Goal: Information Seeking & Learning: Learn about a topic

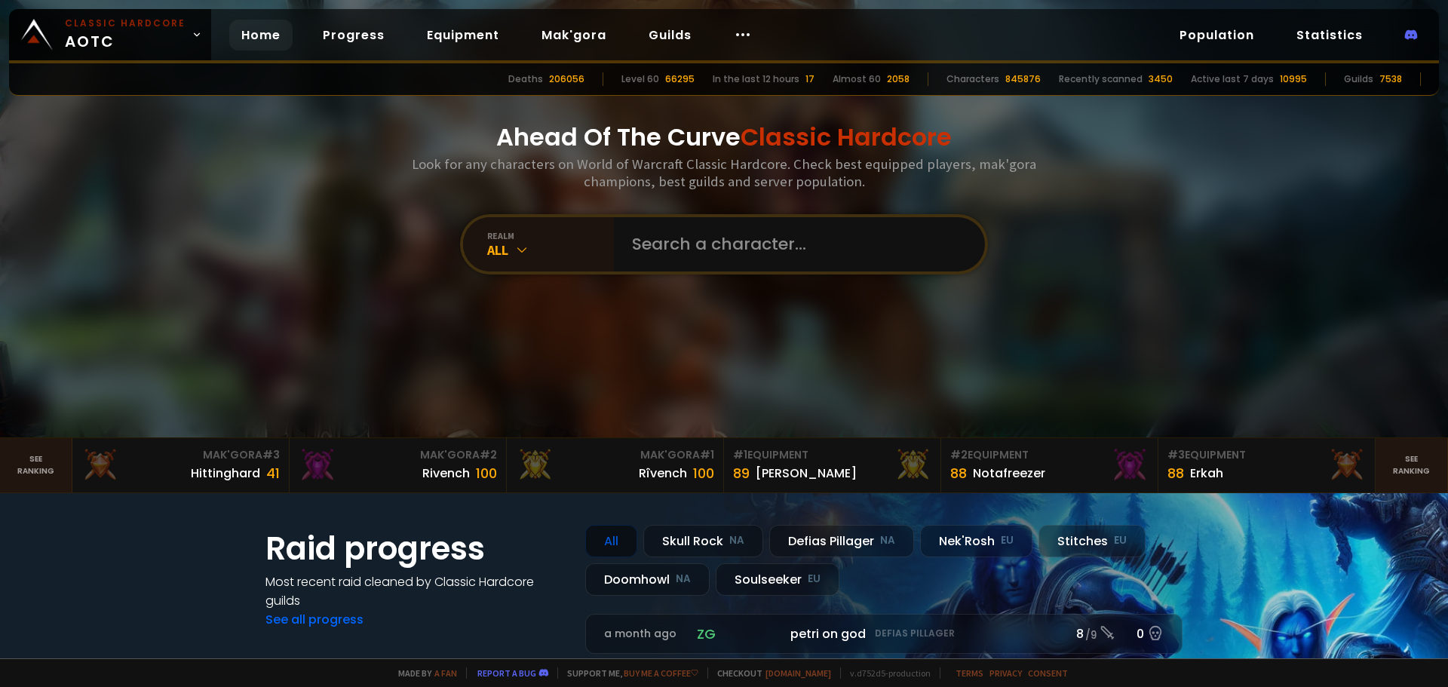
drag, startPoint x: 320, startPoint y: 290, endPoint x: 316, endPoint y: 342, distance: 52.2
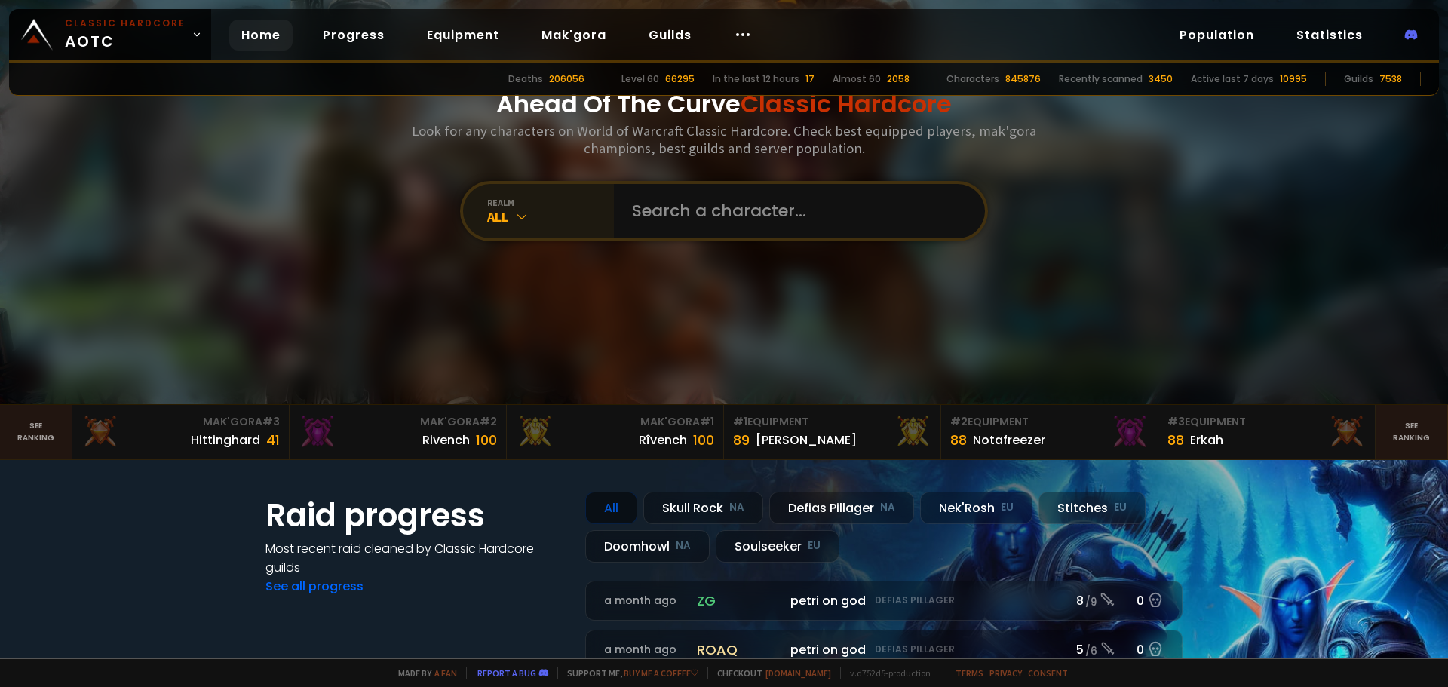
click at [514, 204] on div "realm" at bounding box center [550, 202] width 127 height 11
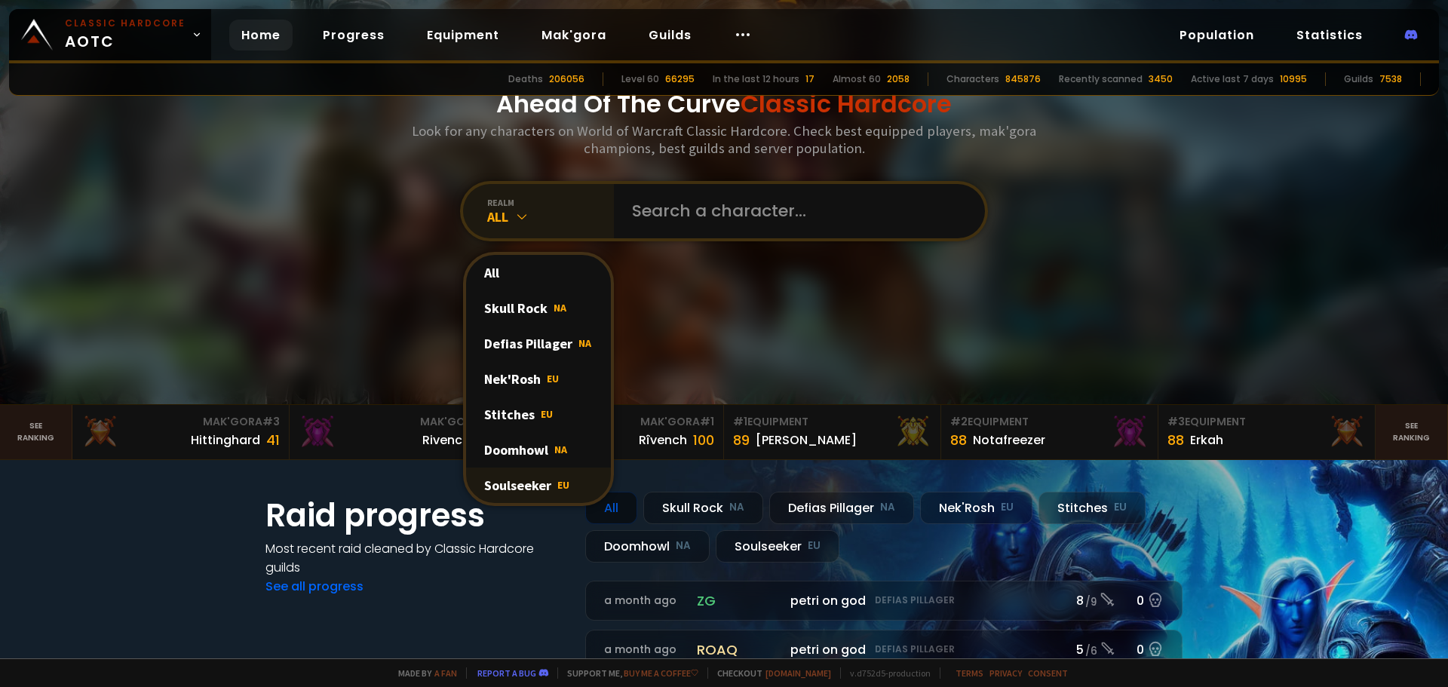
click at [516, 489] on div "Soulseeker EU" at bounding box center [538, 484] width 145 height 35
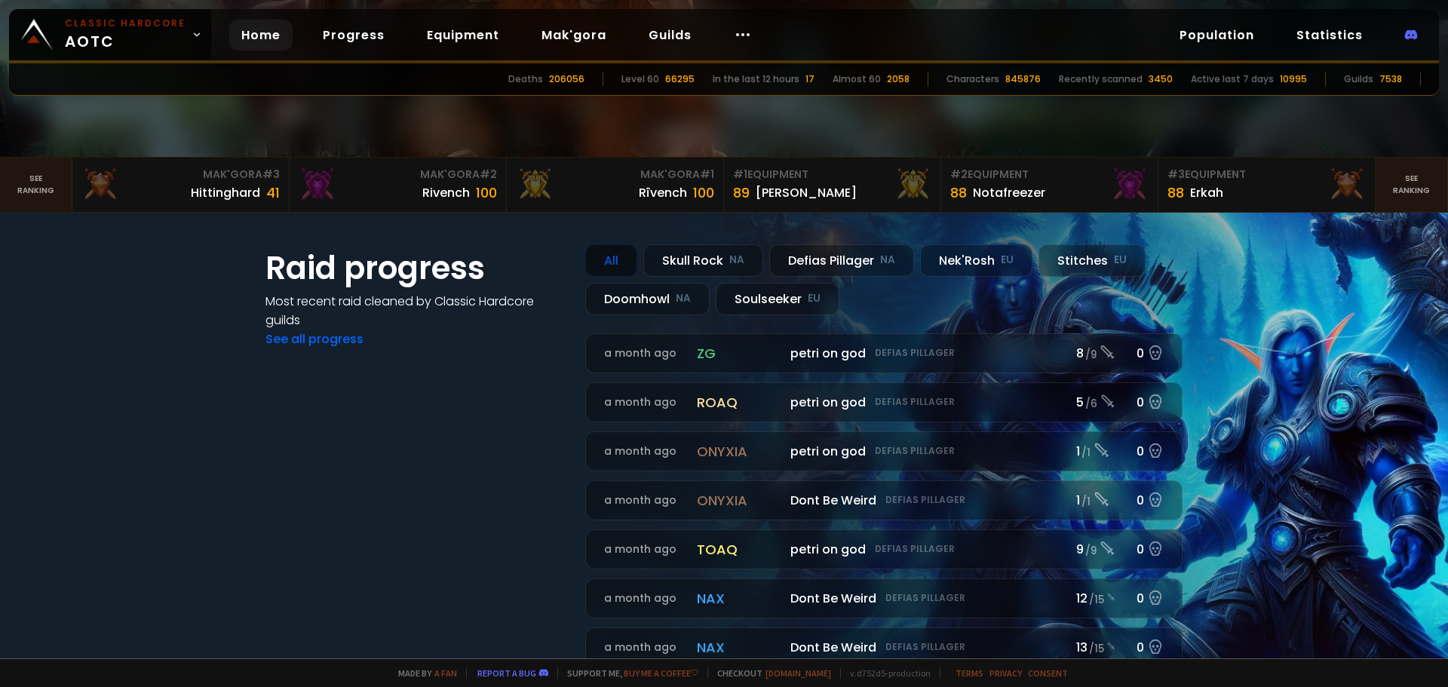
drag, startPoint x: 304, startPoint y: 215, endPoint x: 291, endPoint y: 328, distance: 113.8
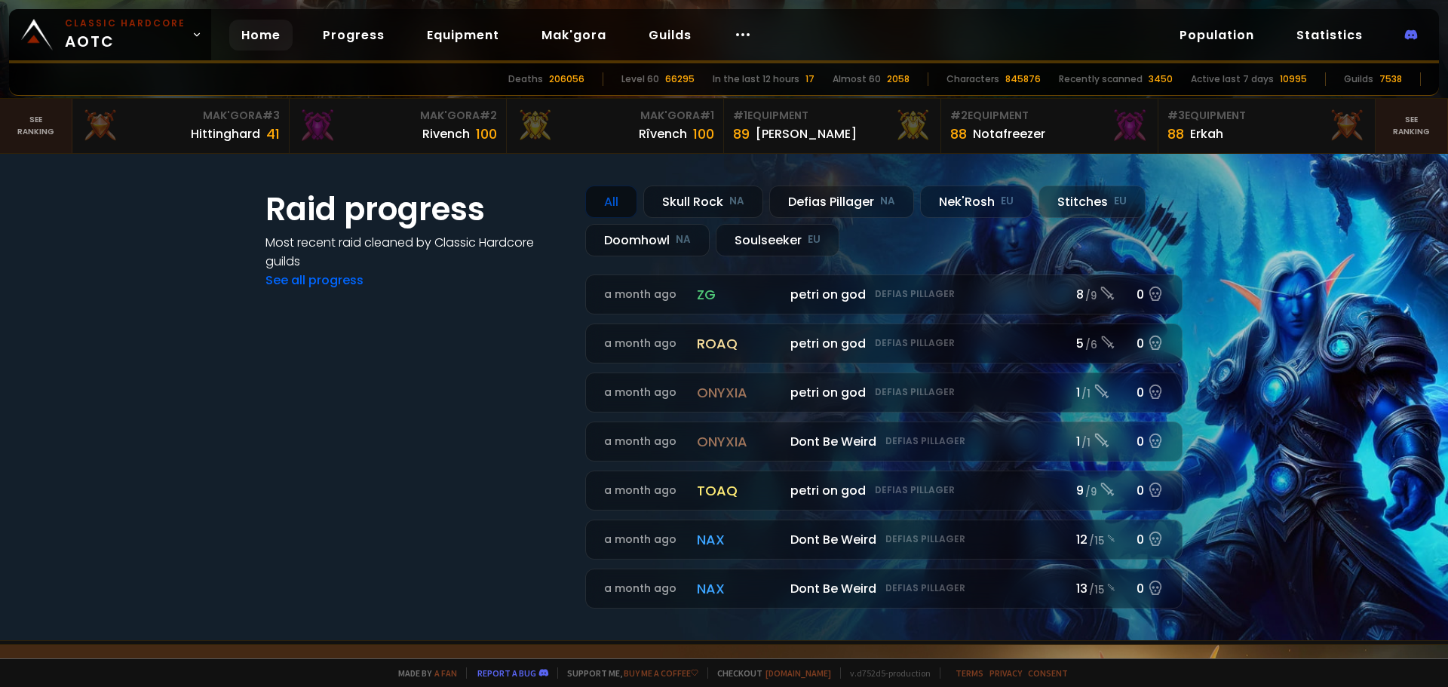
scroll to position [0, 0]
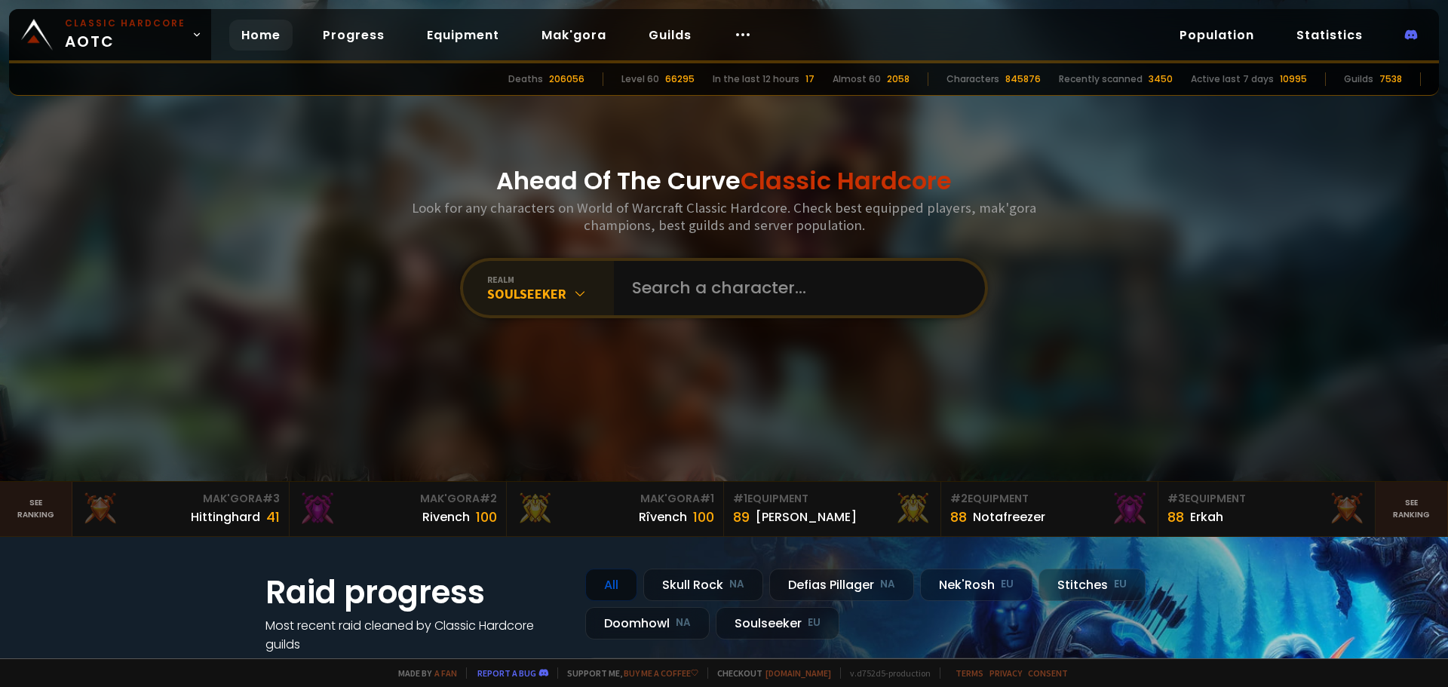
drag, startPoint x: 299, startPoint y: 434, endPoint x: 270, endPoint y: 278, distance: 158.7
click at [553, 293] on div "Soulseeker" at bounding box center [550, 293] width 127 height 17
click at [722, 282] on input "text" at bounding box center [795, 288] width 344 height 54
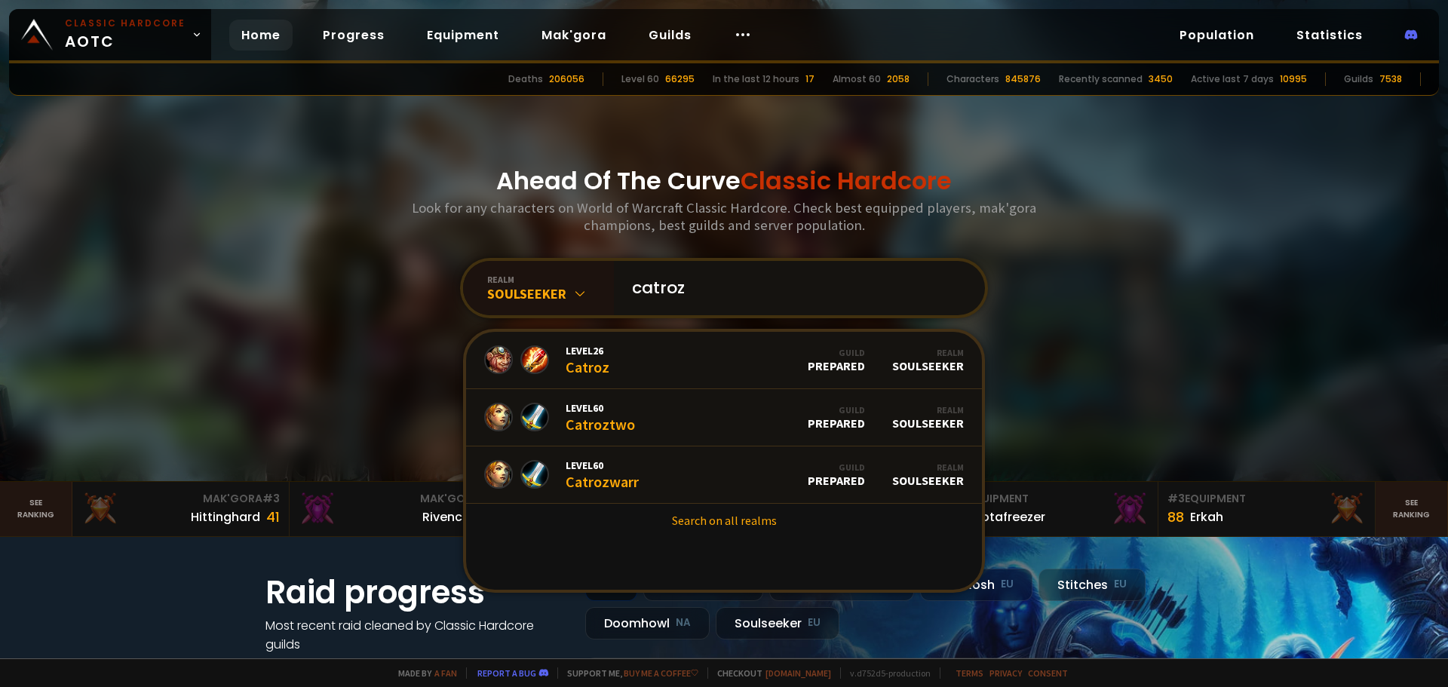
type input "catroz"
click at [622, 482] on div "Level 60 Catrozwarr" at bounding box center [601, 474] width 73 height 32
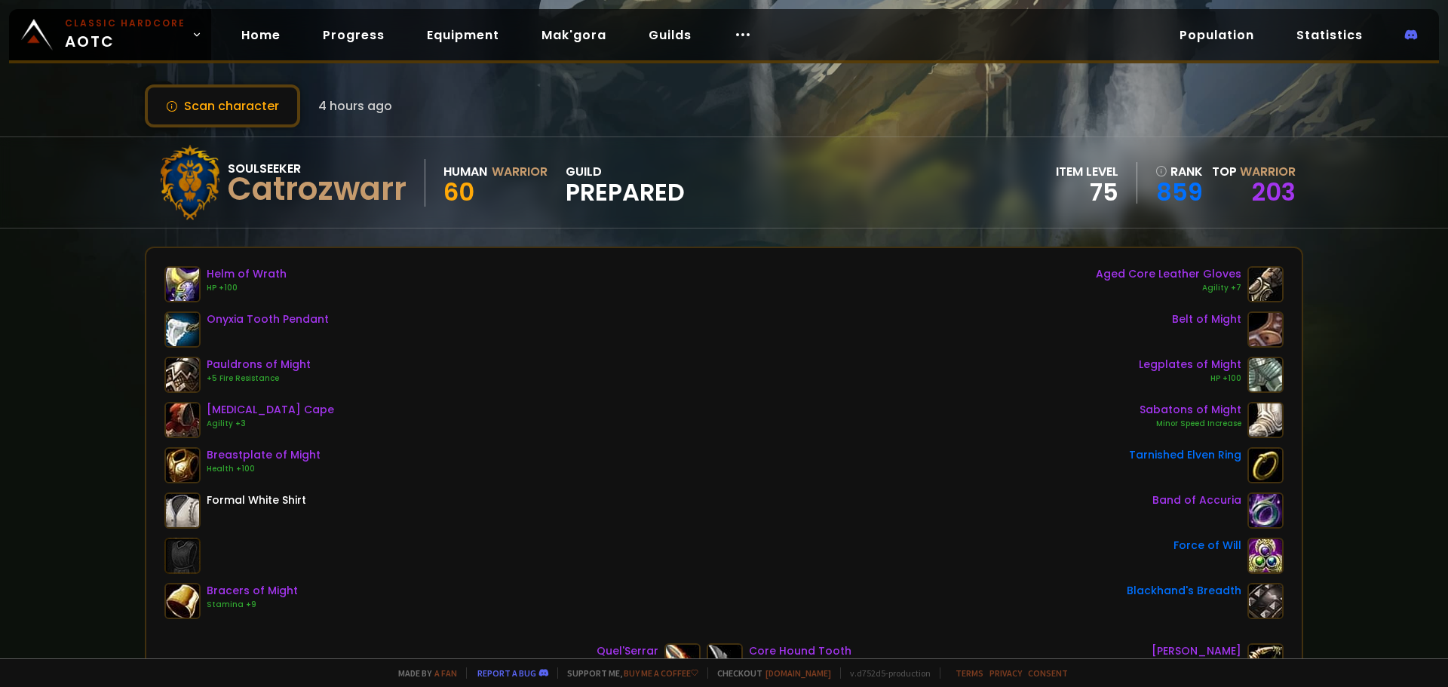
scroll to position [26, 0]
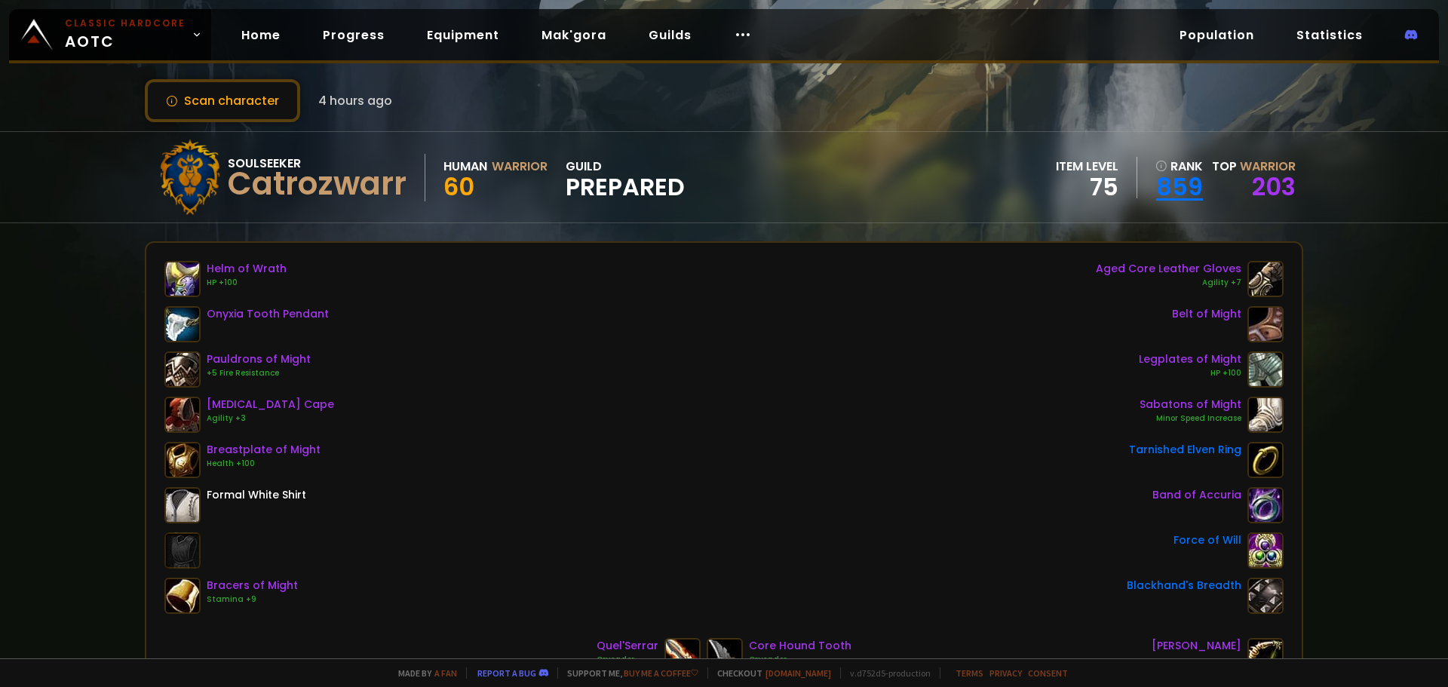
click at [1179, 192] on link "859" at bounding box center [1178, 187] width 47 height 23
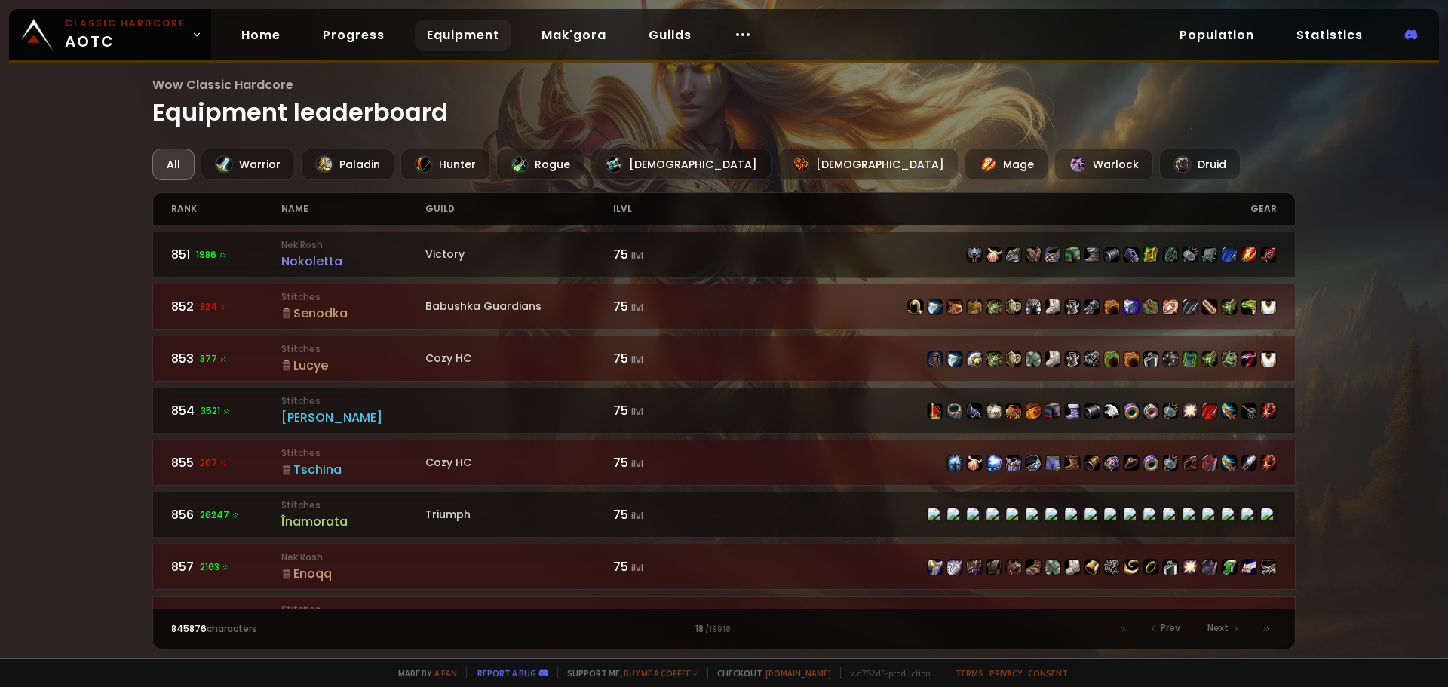
drag, startPoint x: 67, startPoint y: 250, endPoint x: 72, endPoint y: 308, distance: 59.0
click at [240, 167] on div "Warrior" at bounding box center [248, 165] width 94 height 32
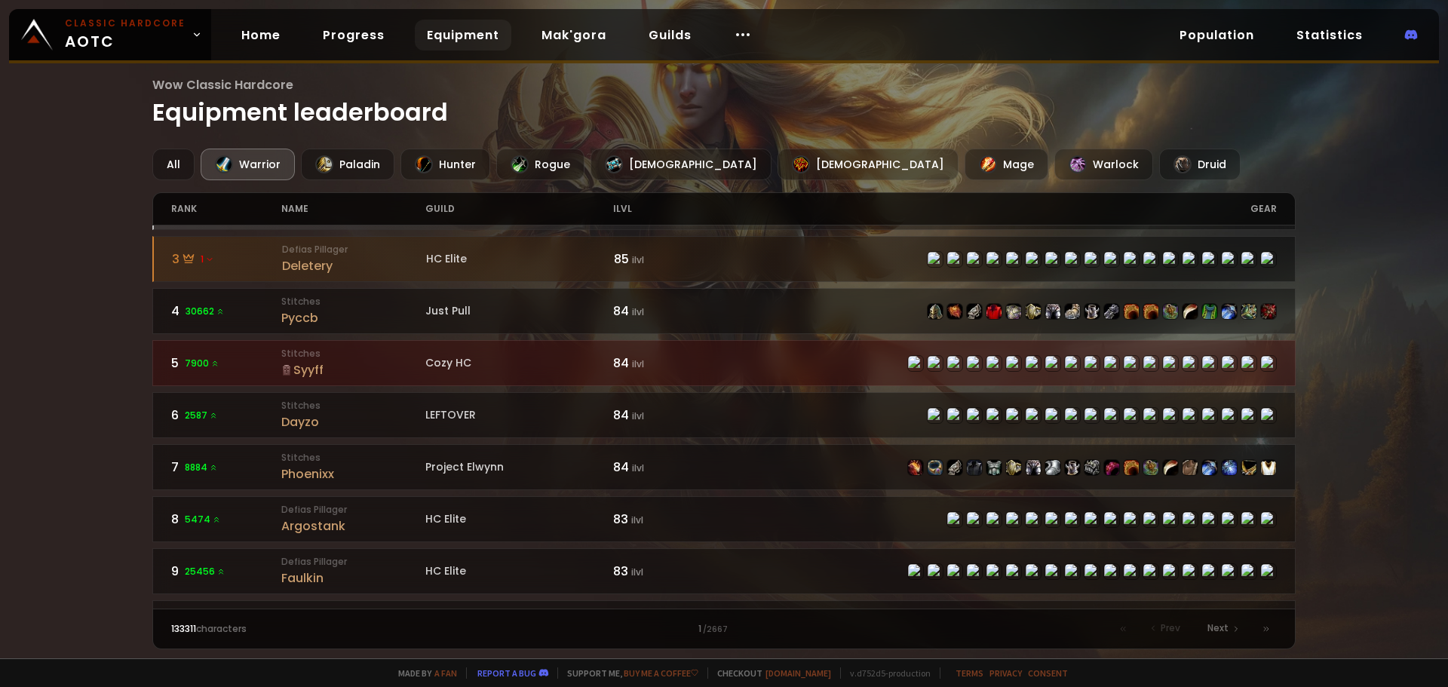
scroll to position [33, 0]
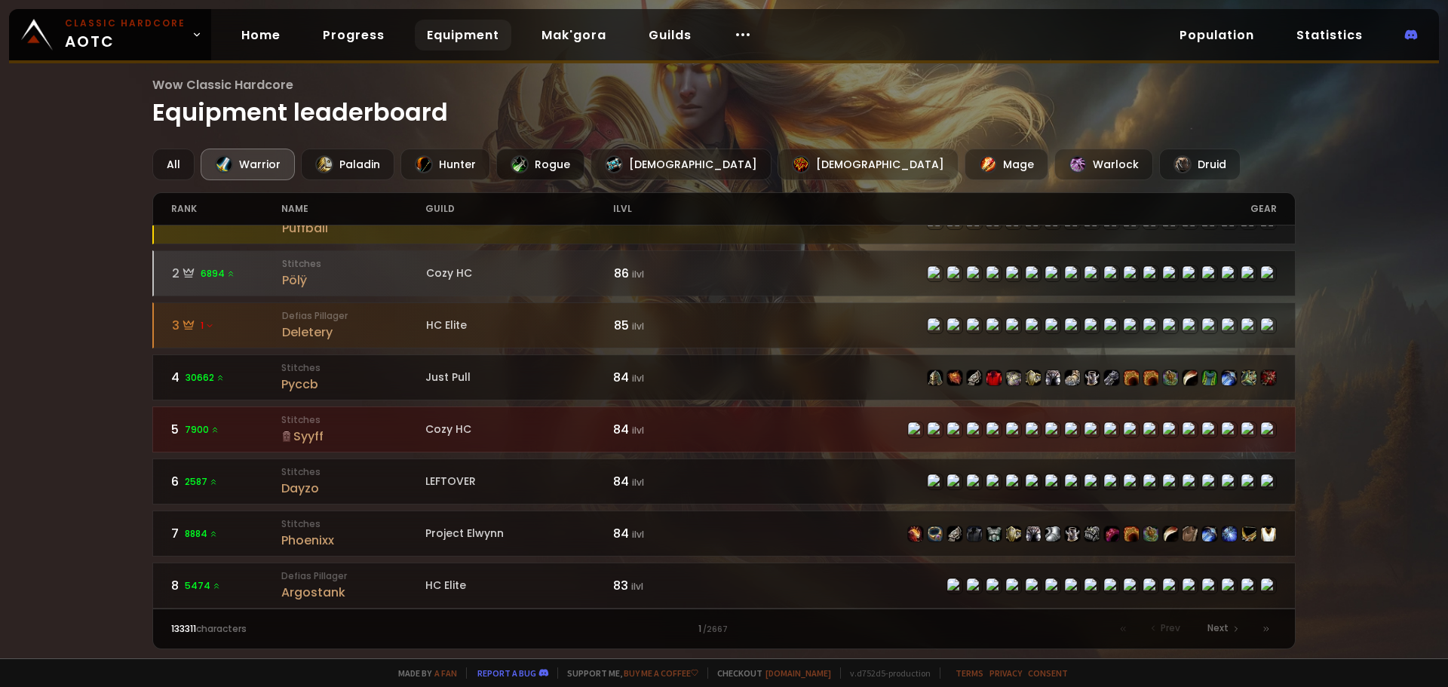
click at [514, 161] on div at bounding box center [519, 164] width 18 height 18
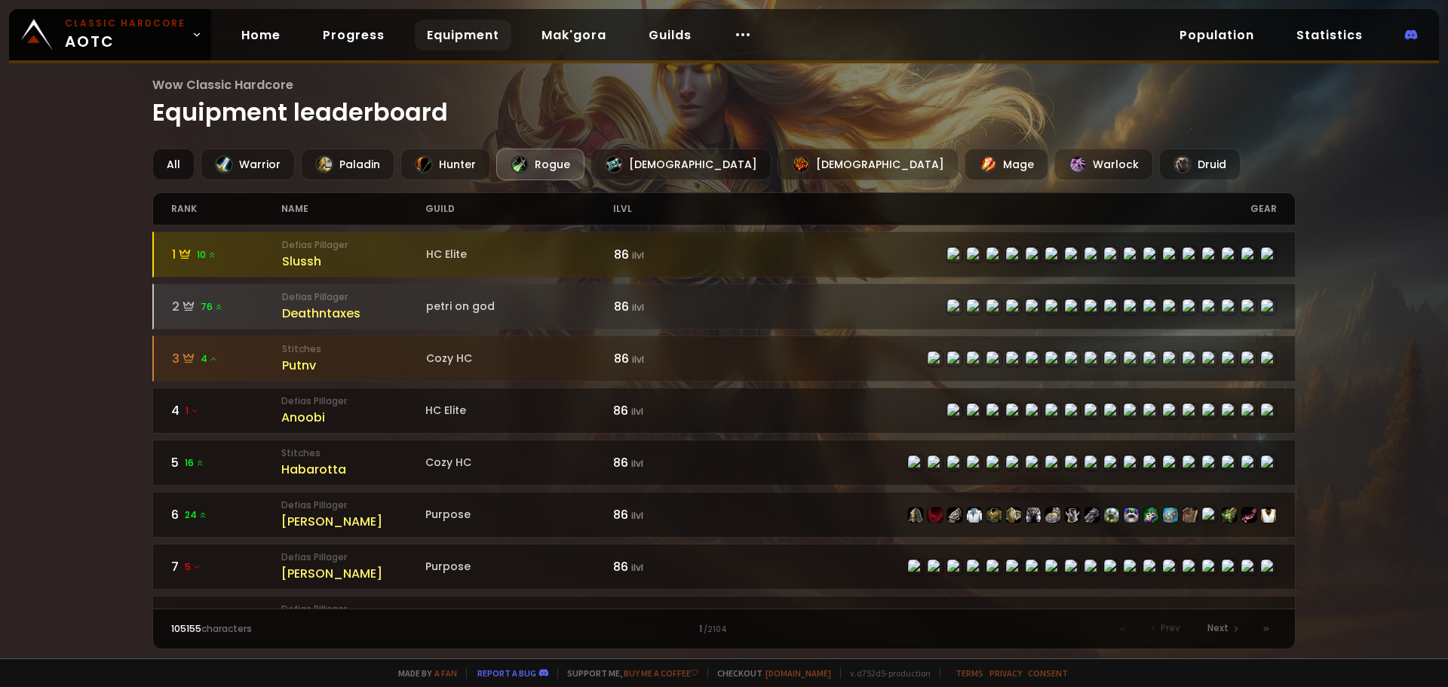
click at [176, 164] on div "All" at bounding box center [173, 165] width 42 height 32
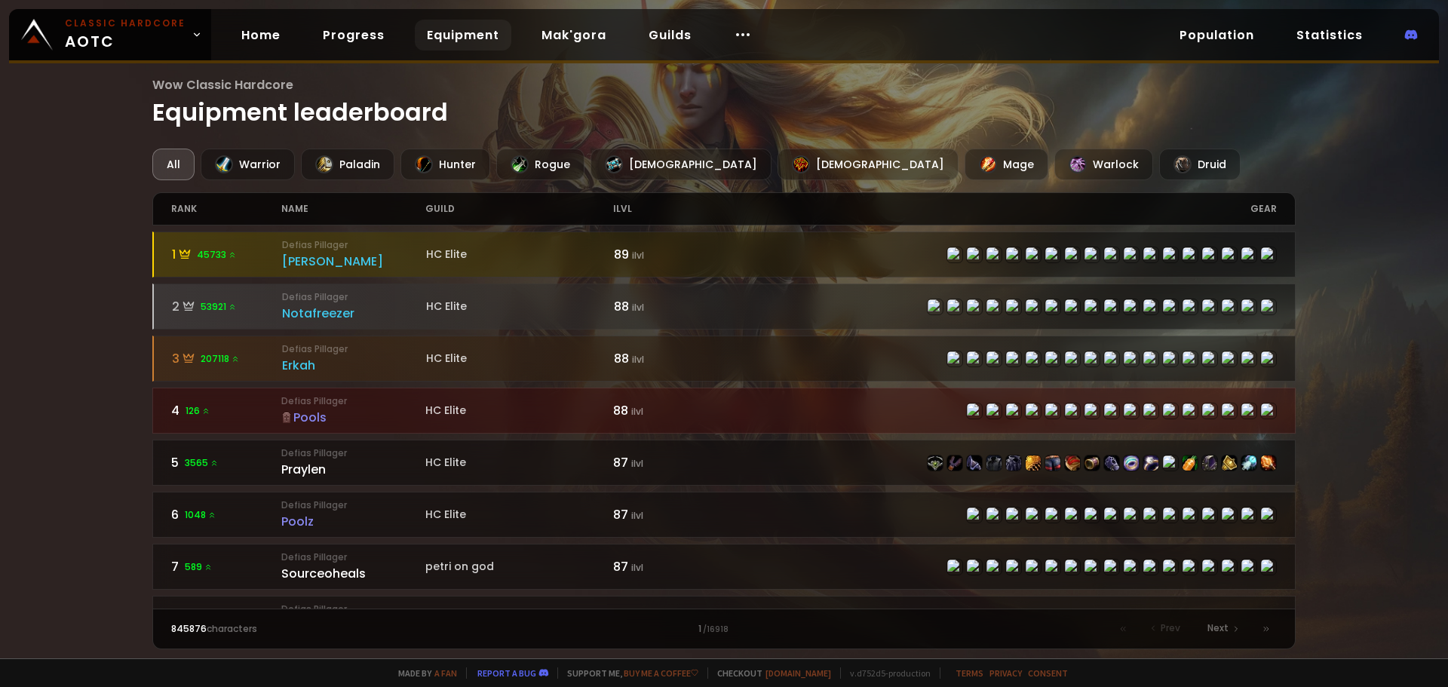
drag, startPoint x: 109, startPoint y: 348, endPoint x: 115, endPoint y: 409, distance: 61.3
drag, startPoint x: 69, startPoint y: 290, endPoint x: 63, endPoint y: 248, distance: 41.9
click at [1054, 164] on div "Warlock" at bounding box center [1103, 165] width 99 height 32
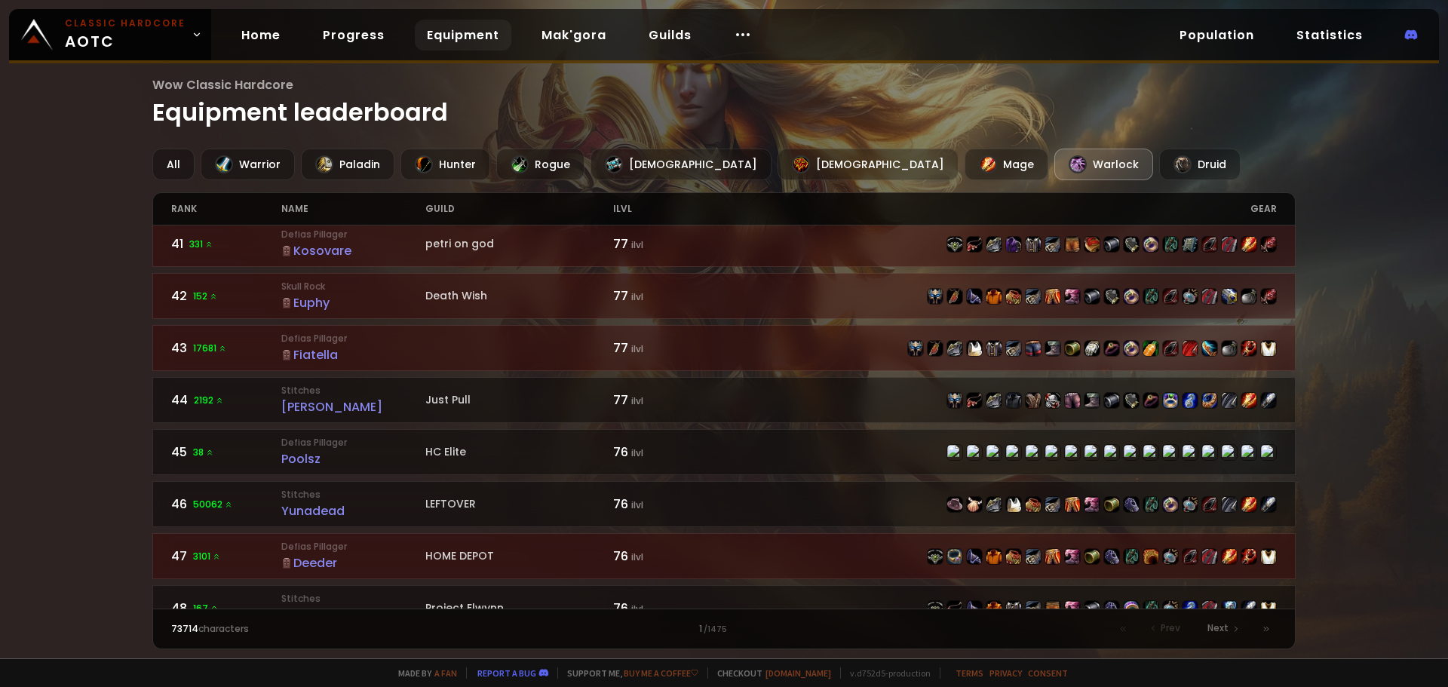
scroll to position [2224, 0]
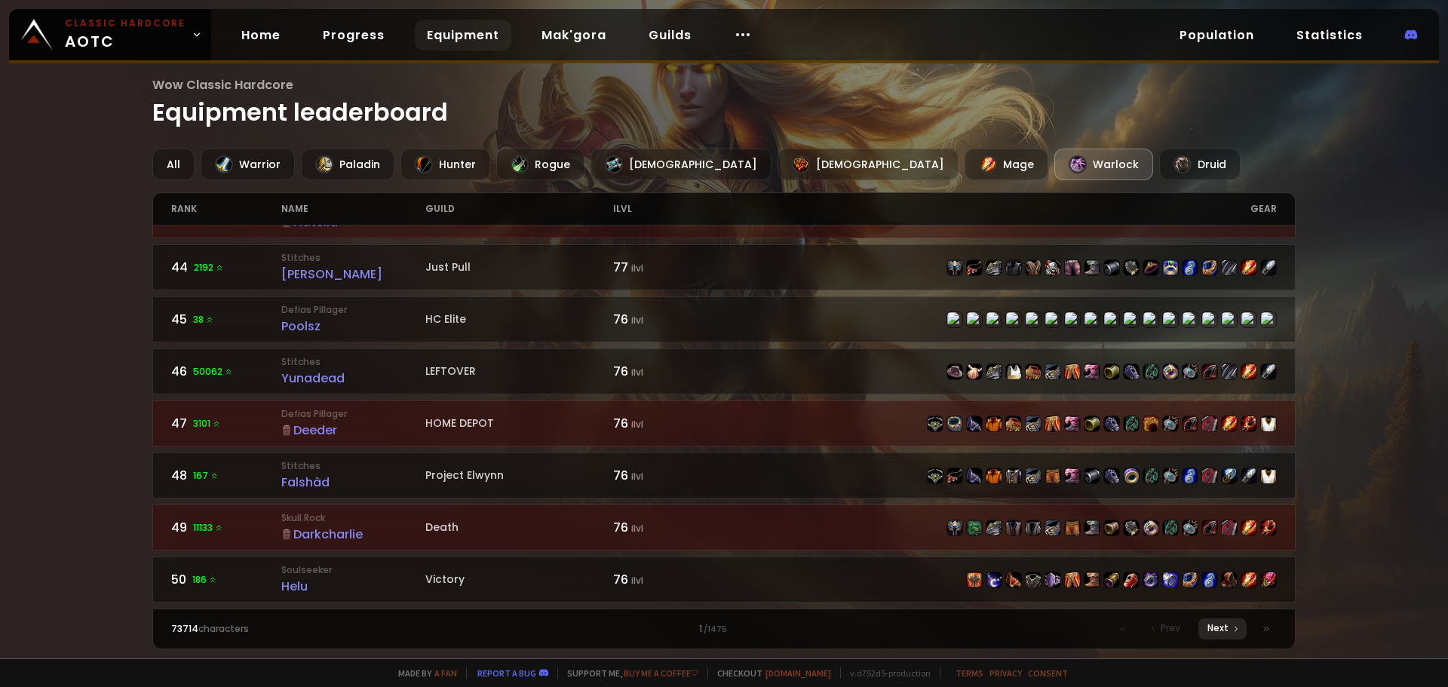
click at [1224, 636] on div "Next" at bounding box center [1222, 628] width 48 height 21
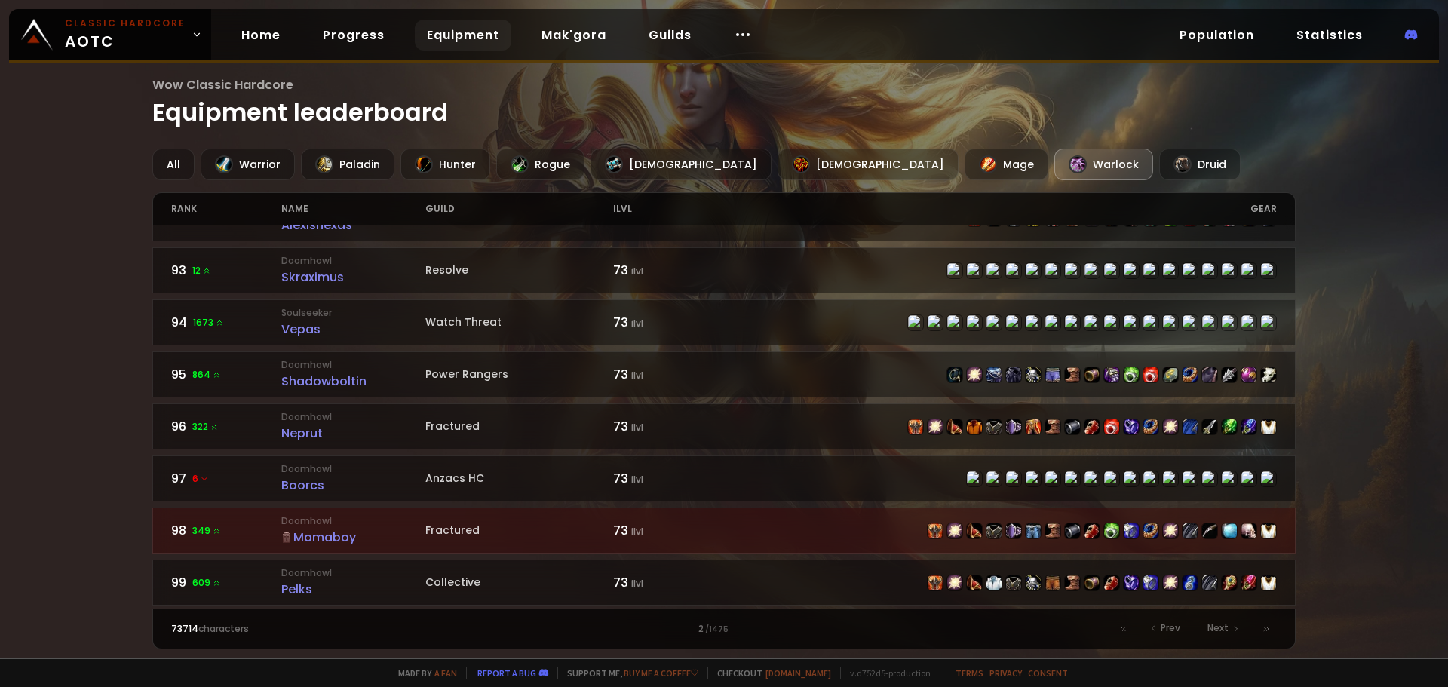
scroll to position [2224, 0]
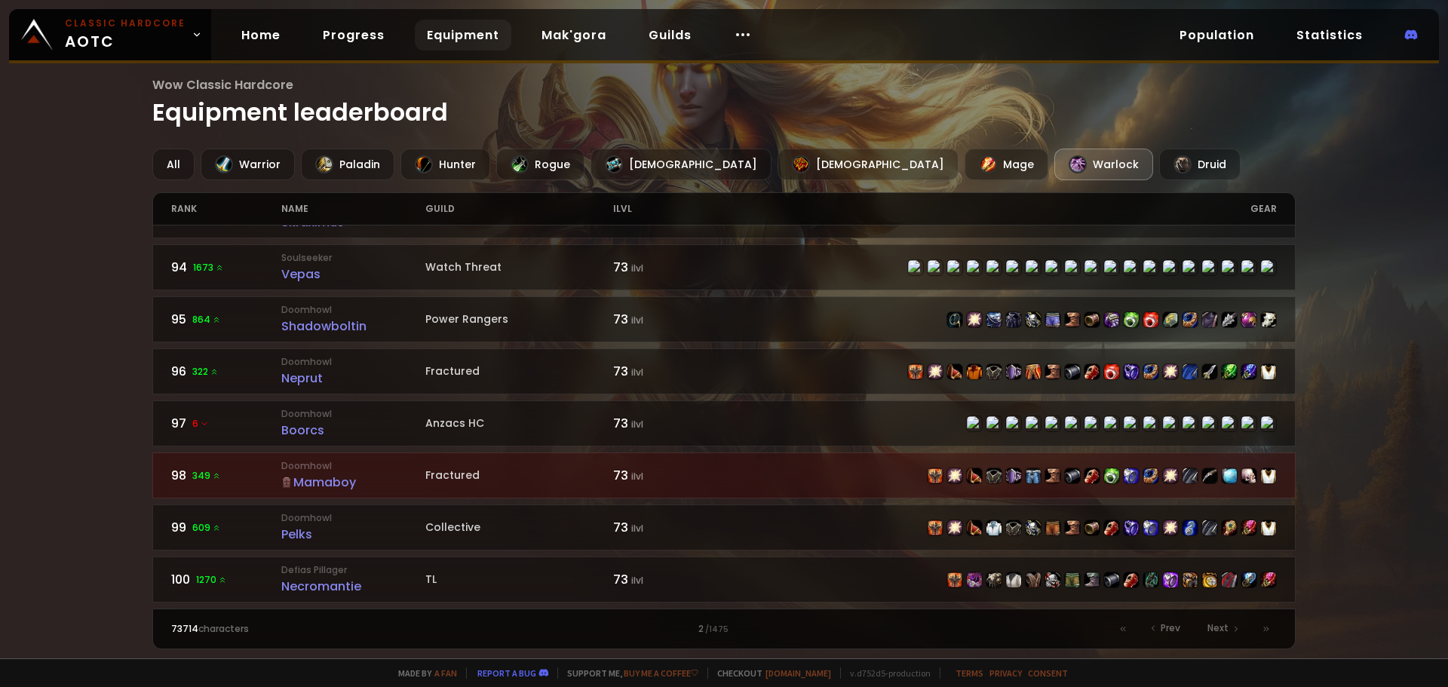
drag, startPoint x: 1346, startPoint y: 397, endPoint x: 1340, endPoint y: 320, distance: 76.4
drag, startPoint x: 32, startPoint y: 281, endPoint x: 627, endPoint y: 284, distance: 594.9
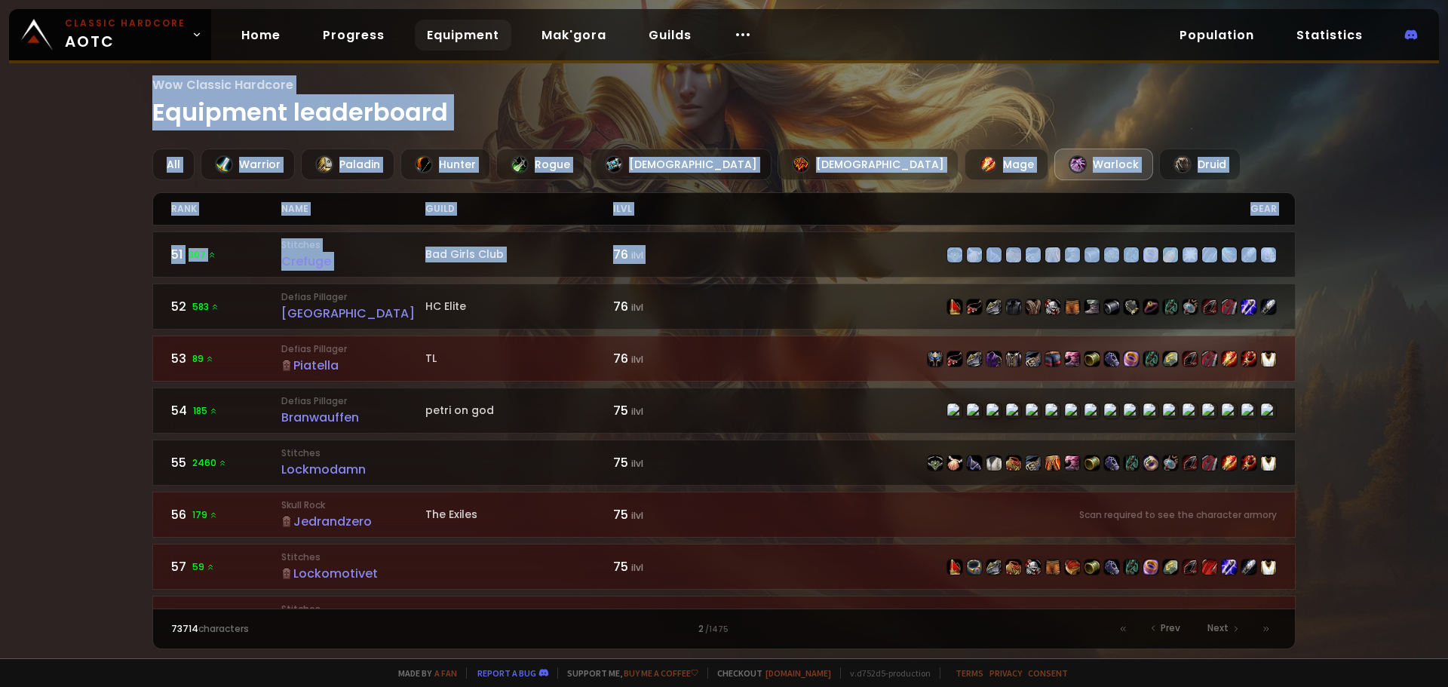
drag, startPoint x: 1404, startPoint y: 232, endPoint x: 1374, endPoint y: 52, distance: 182.6
click at [1374, 52] on div "Classic Hardcore AOTC Home Progress Equipment Mak'gora Guilds Population Statis…" at bounding box center [724, 343] width 1448 height 687
click at [35, 228] on div "Wow Classic Hardcore Equipment leaderboard All Warrior Paladin Hunter Rogue Pri…" at bounding box center [724, 329] width 1448 height 658
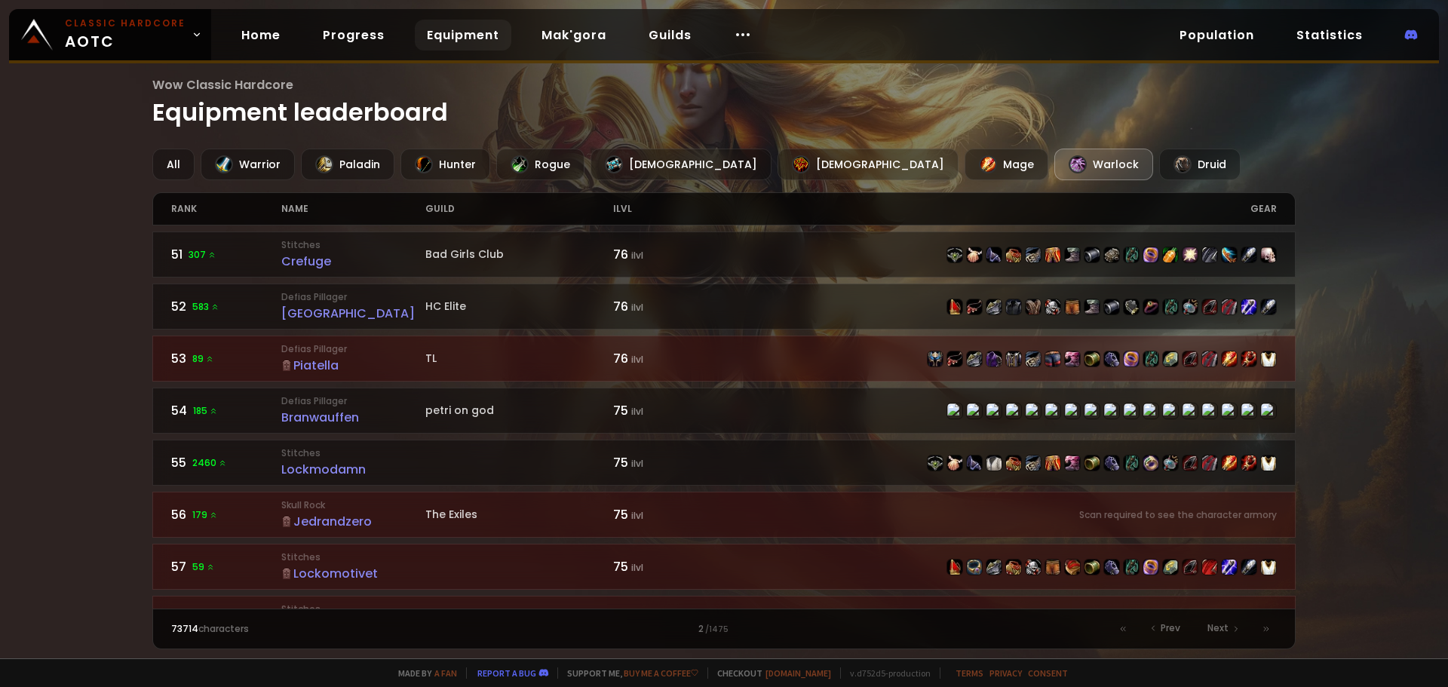
click at [232, 109] on h1 "Wow Classic Hardcore Equipment leaderboard" at bounding box center [724, 102] width 1144 height 55
click at [483, 32] on link "Equipment" at bounding box center [463, 35] width 97 height 31
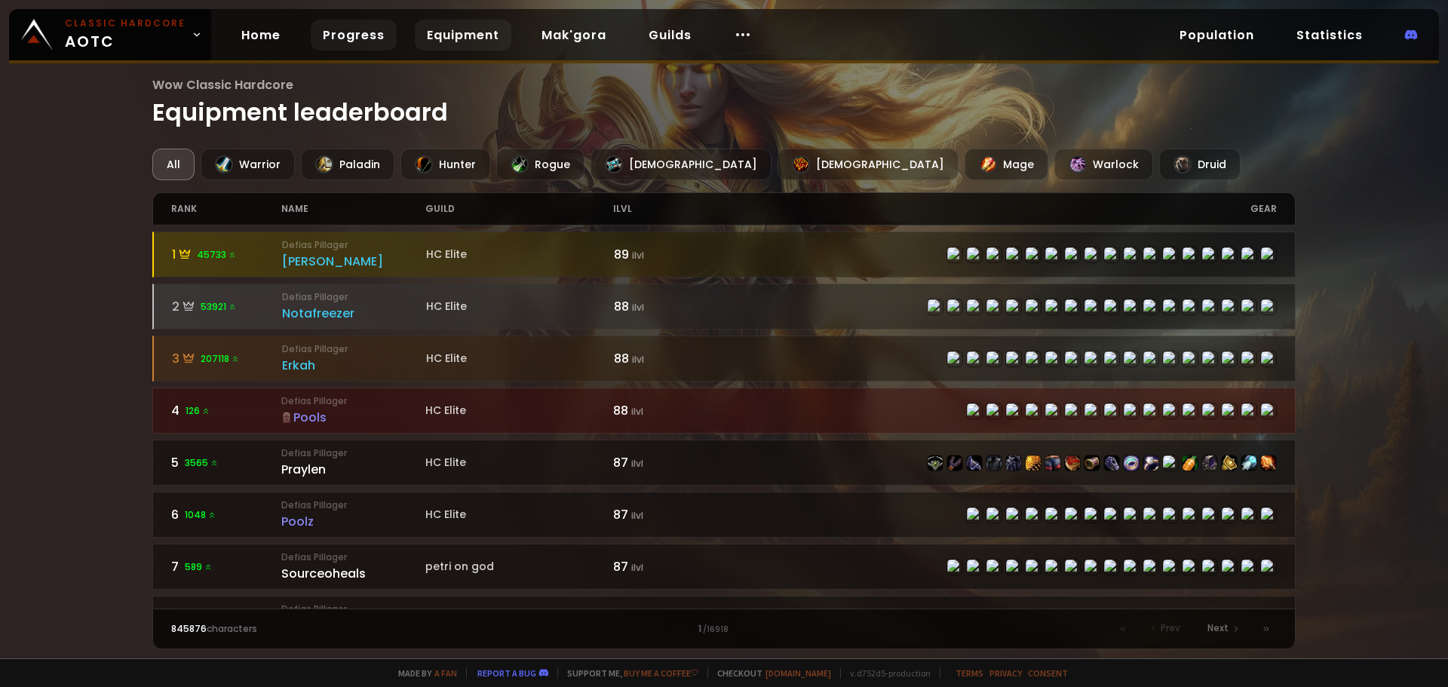
click at [340, 38] on link "Progress" at bounding box center [354, 35] width 86 height 31
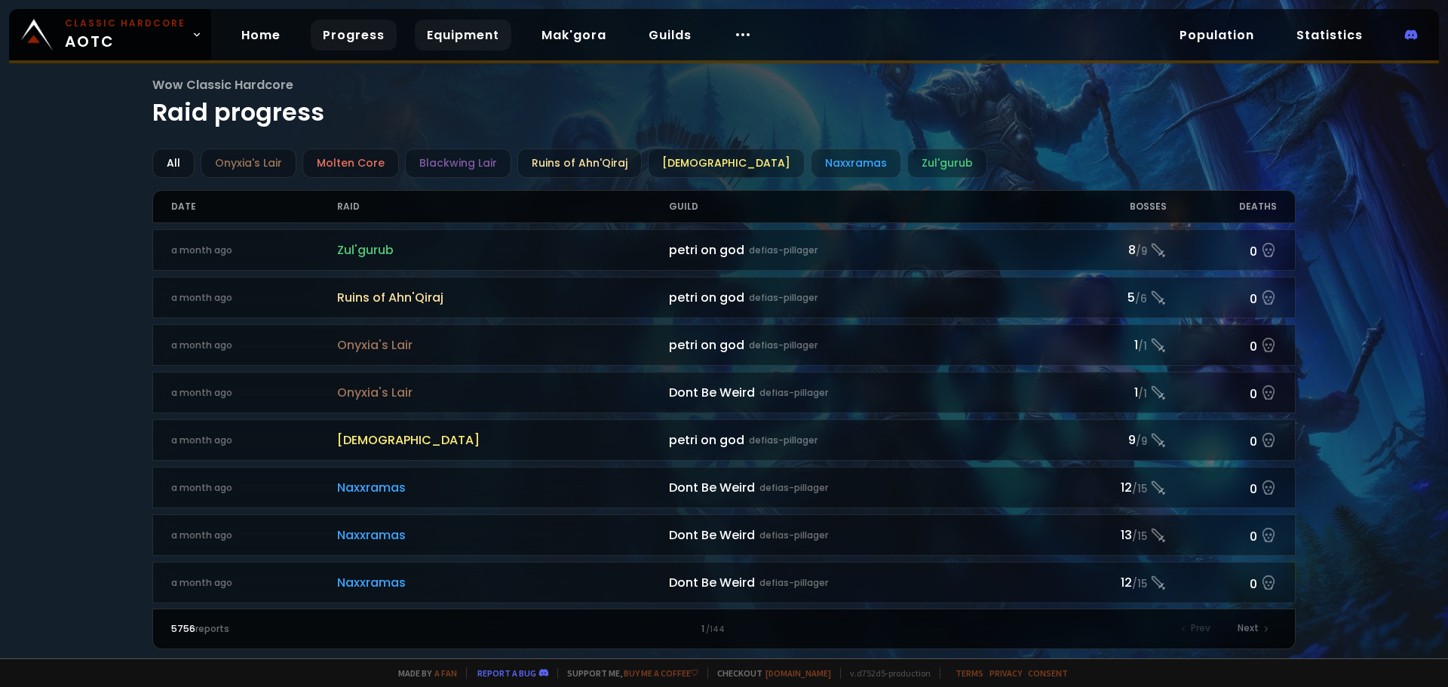
click at [429, 41] on link "Equipment" at bounding box center [463, 35] width 97 height 31
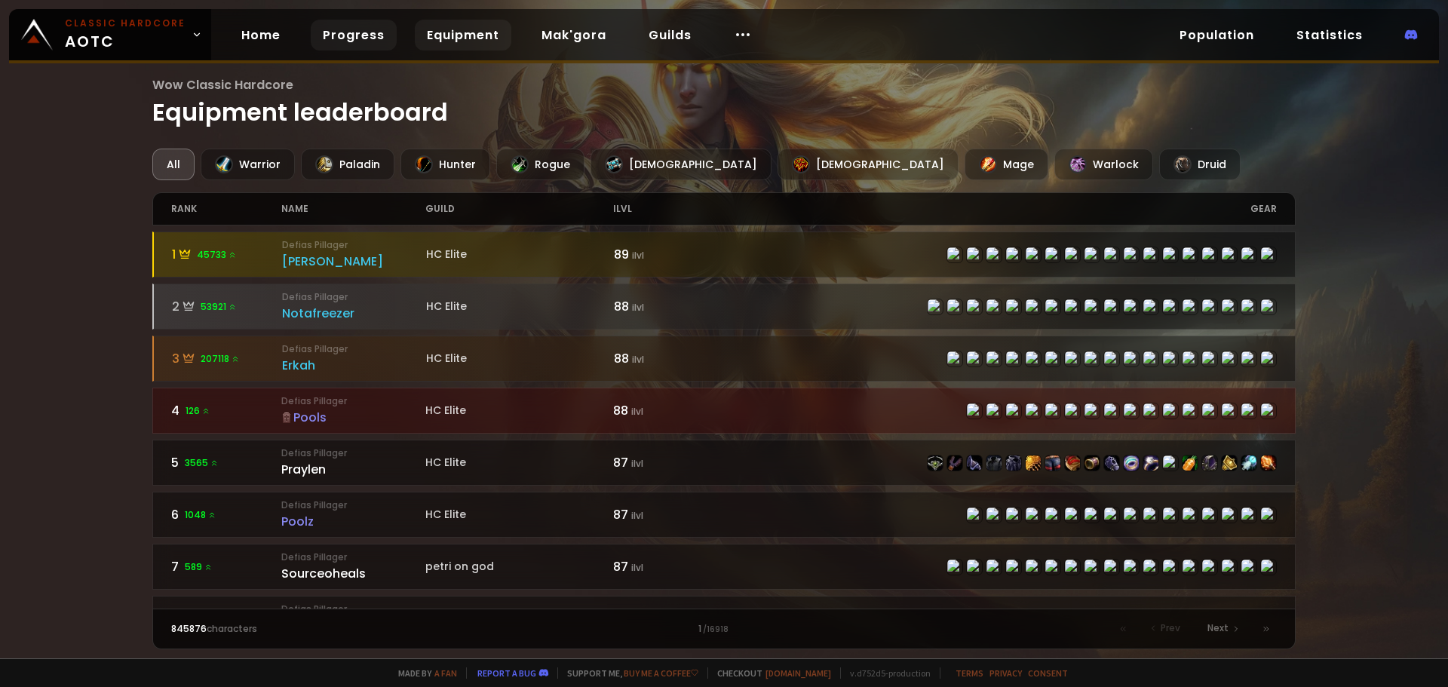
click at [355, 32] on link "Progress" at bounding box center [354, 35] width 86 height 31
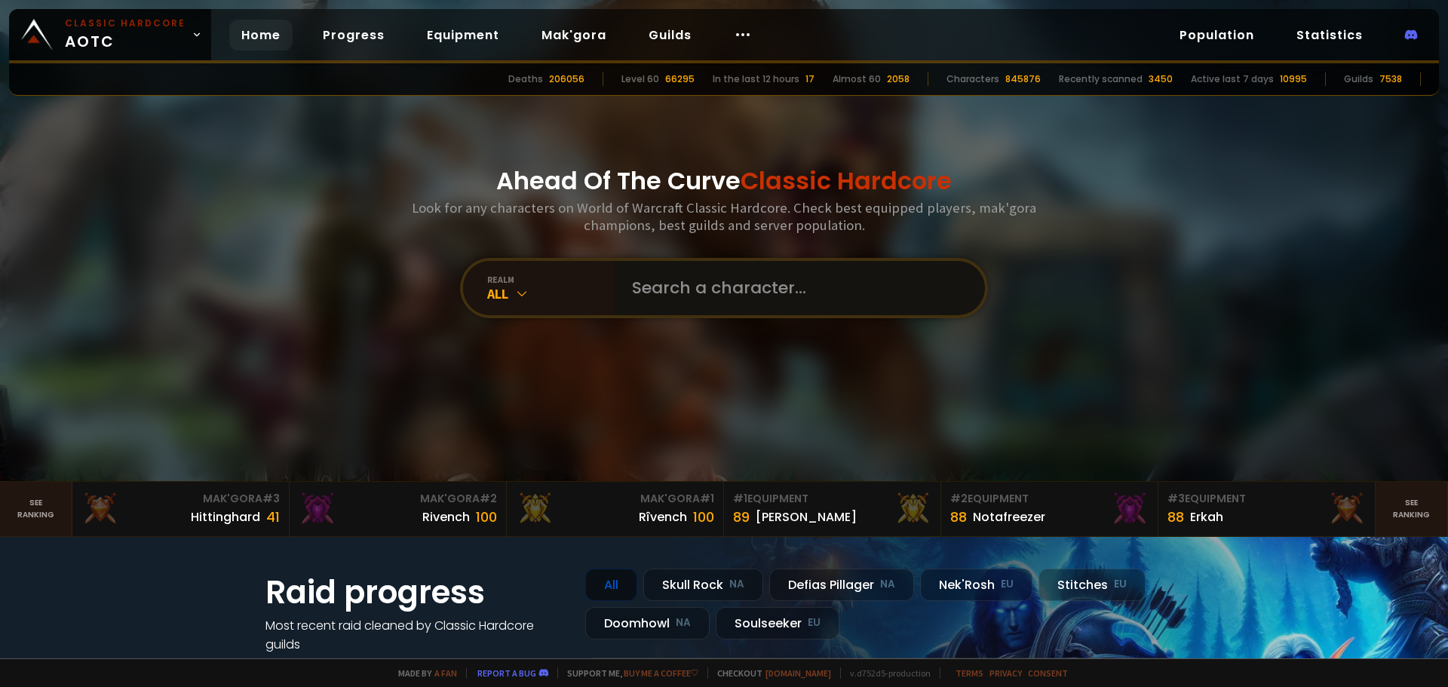
click at [685, 296] on input "text" at bounding box center [795, 288] width 344 height 54
click at [549, 290] on div "All" at bounding box center [550, 293] width 127 height 17
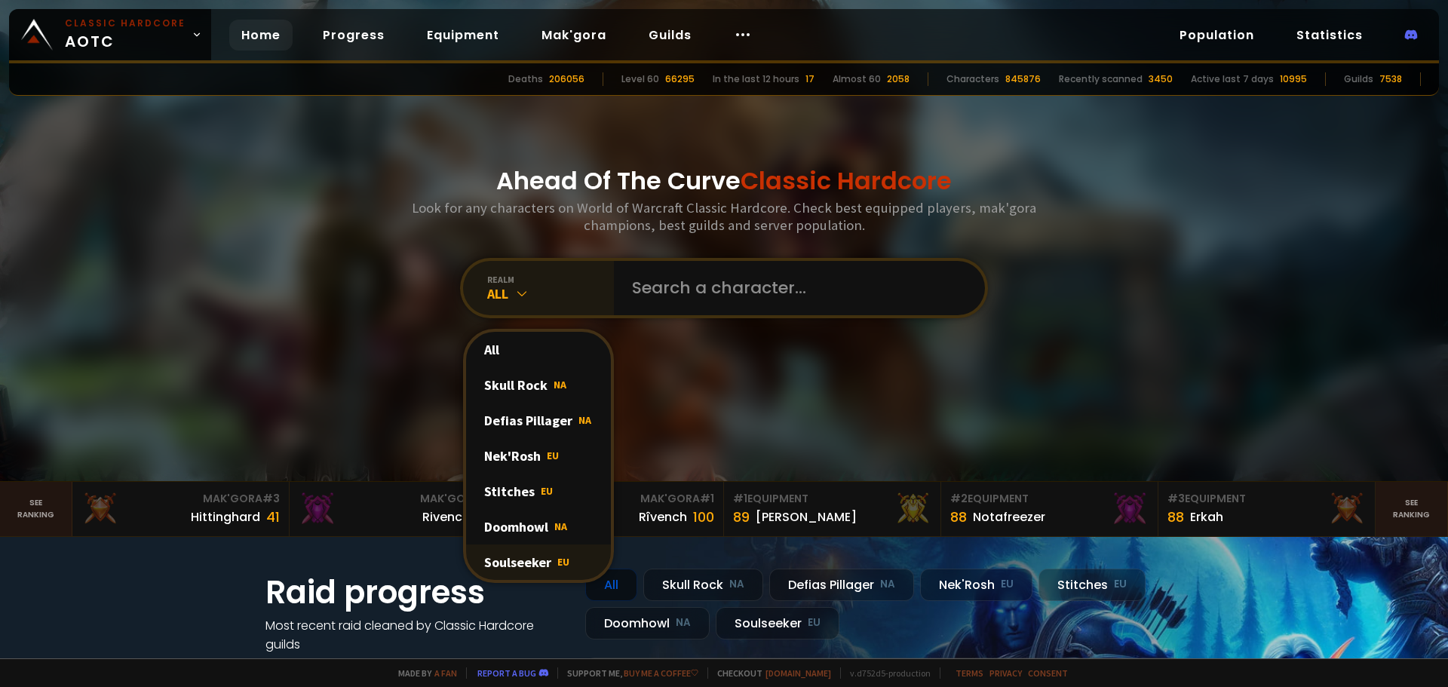
click at [537, 559] on div "Soulseeker EU" at bounding box center [538, 561] width 145 height 35
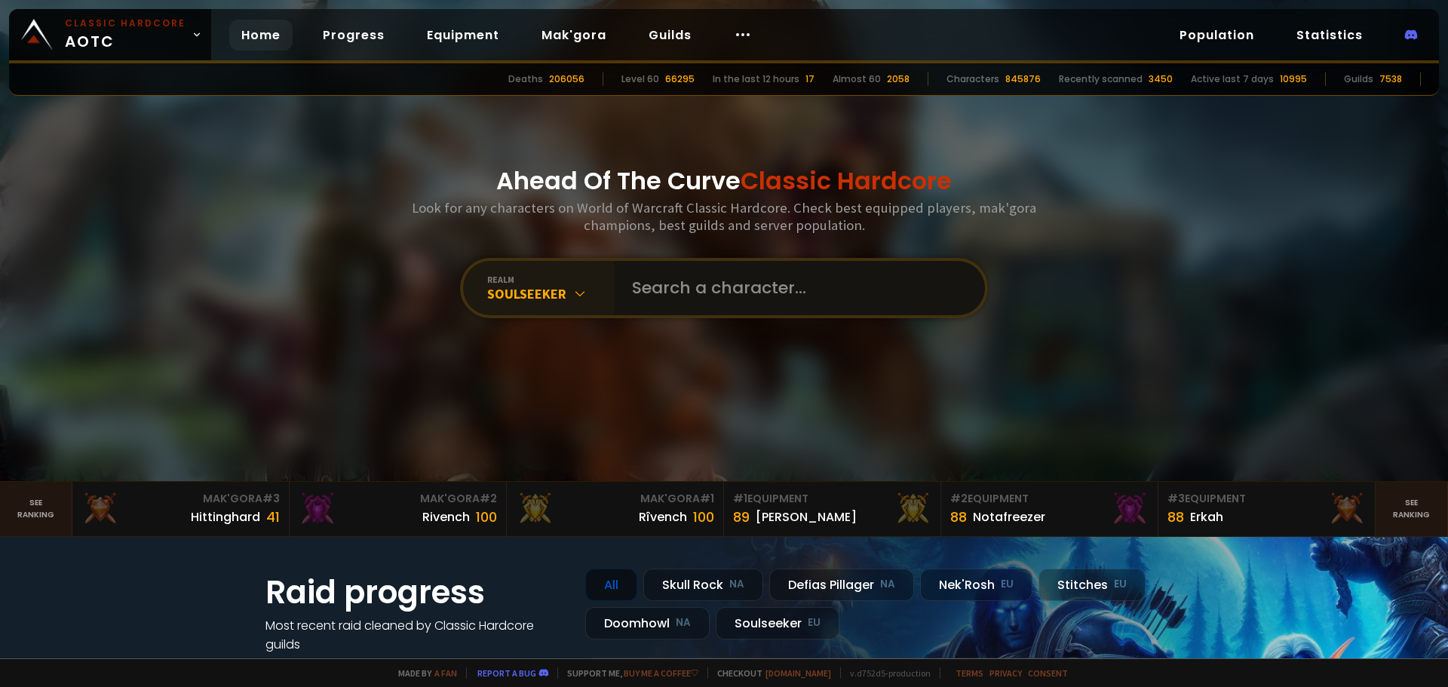
click at [712, 290] on input "text" at bounding box center [795, 288] width 344 height 54
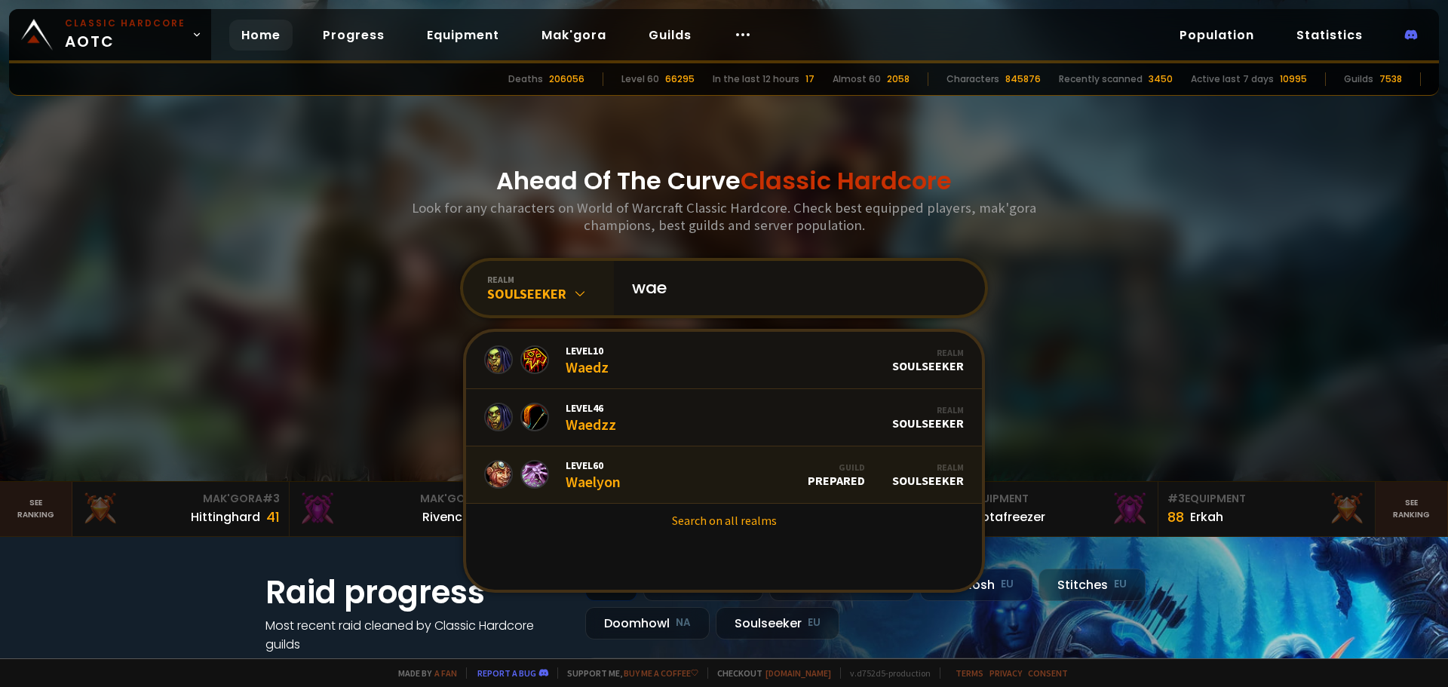
type input "wae"
click at [614, 483] on div "Level 60 Waelyon" at bounding box center [592, 474] width 55 height 32
